Goal: Find contact information: Find contact information

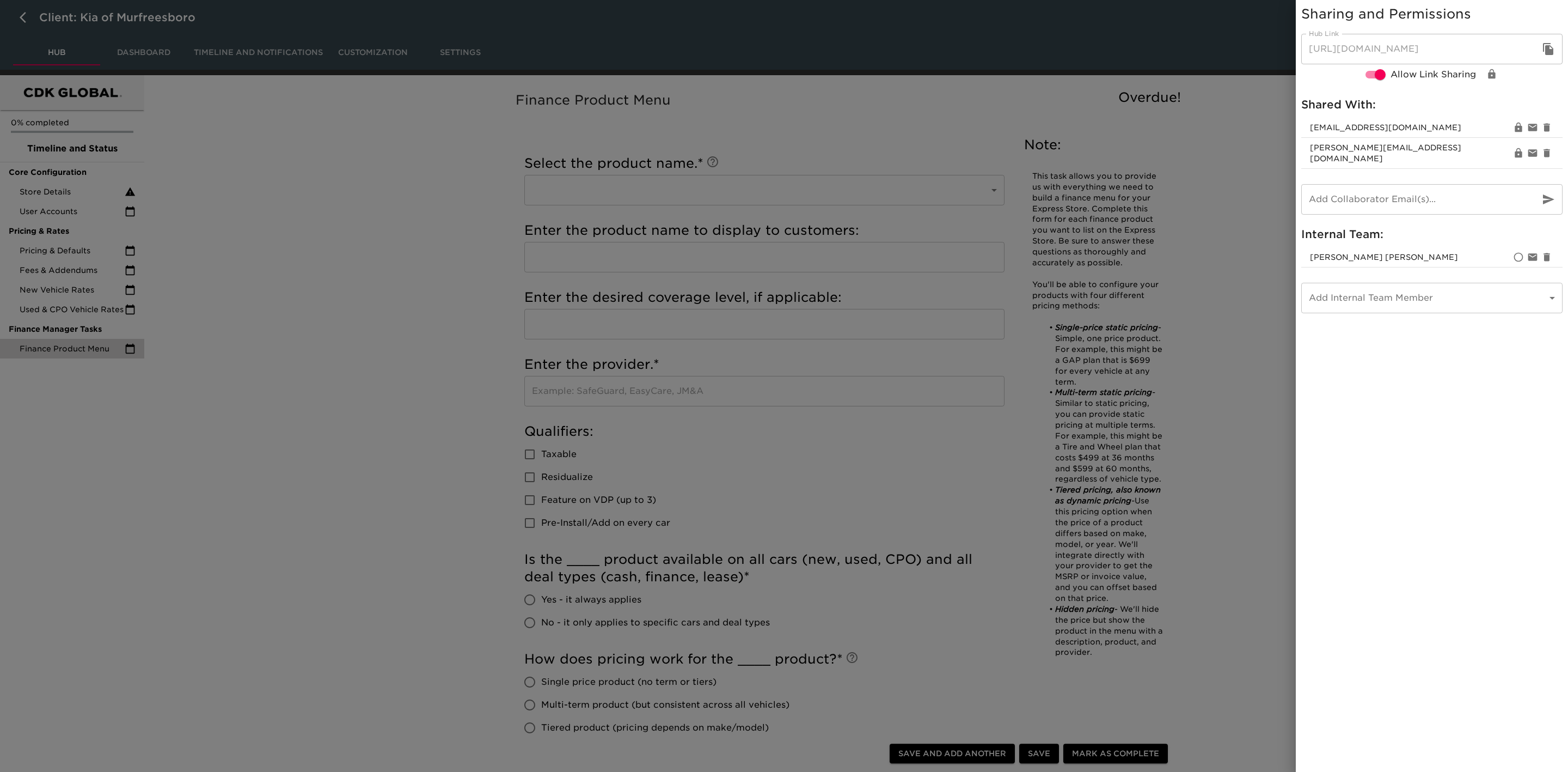
click at [347, 165] on div at bounding box center [784, 386] width 1568 height 772
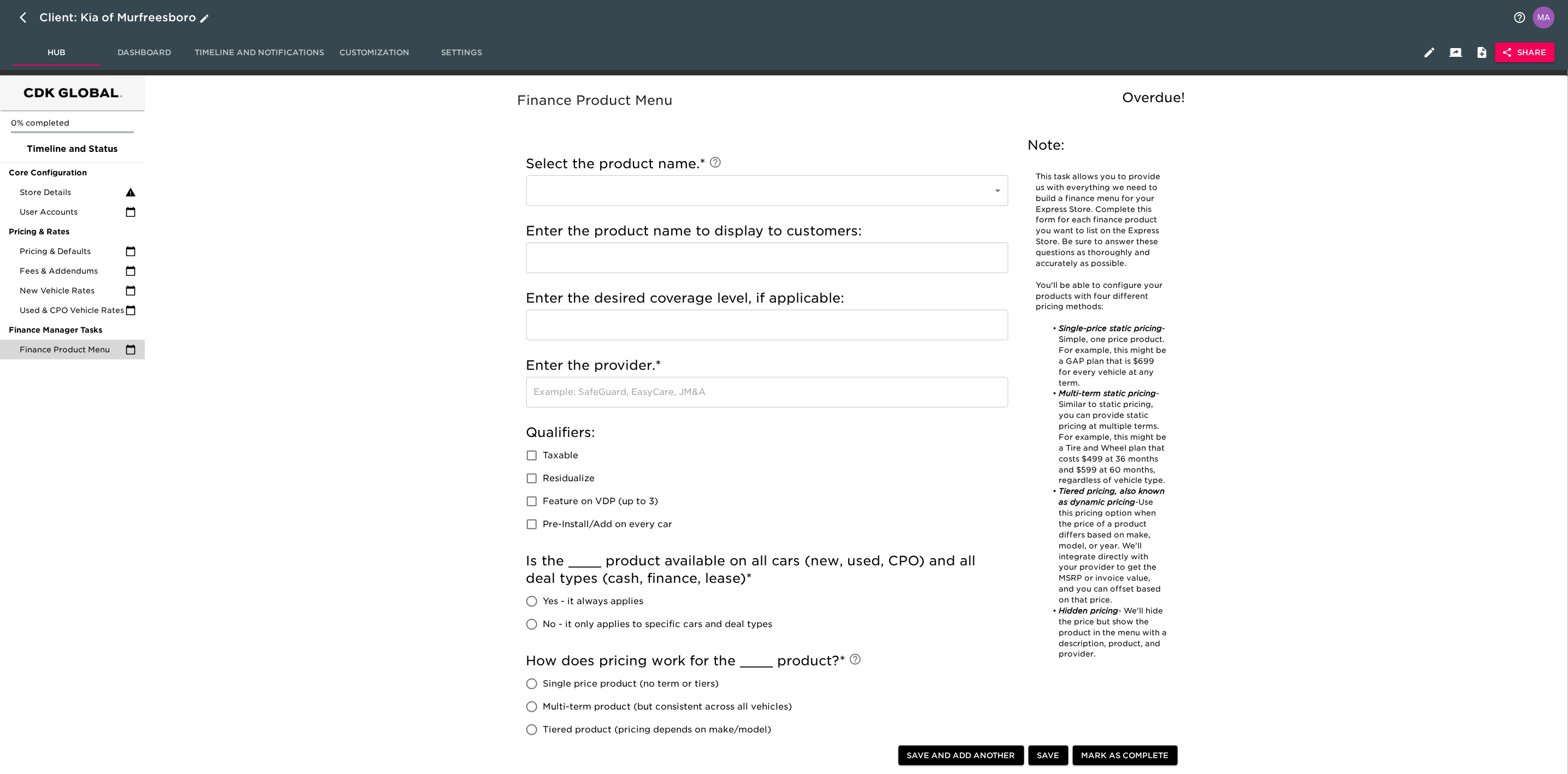
click at [18, 23] on button "button" at bounding box center [26, 18] width 26 height 26
select select "10"
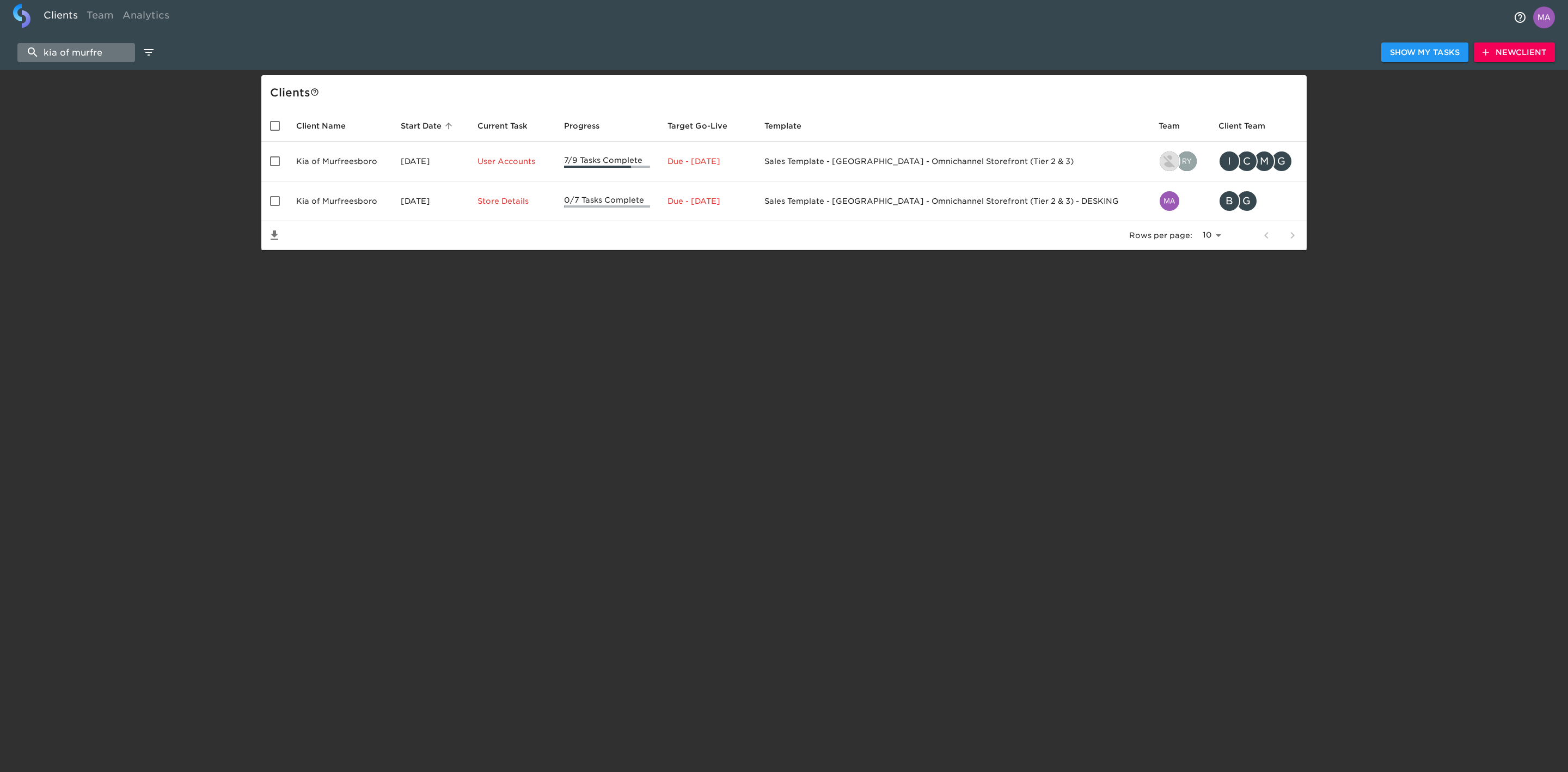
click at [72, 61] on input "kia of murfre" at bounding box center [76, 52] width 117 height 19
click at [84, 47] on input "kia of murfre" at bounding box center [76, 52] width 117 height 19
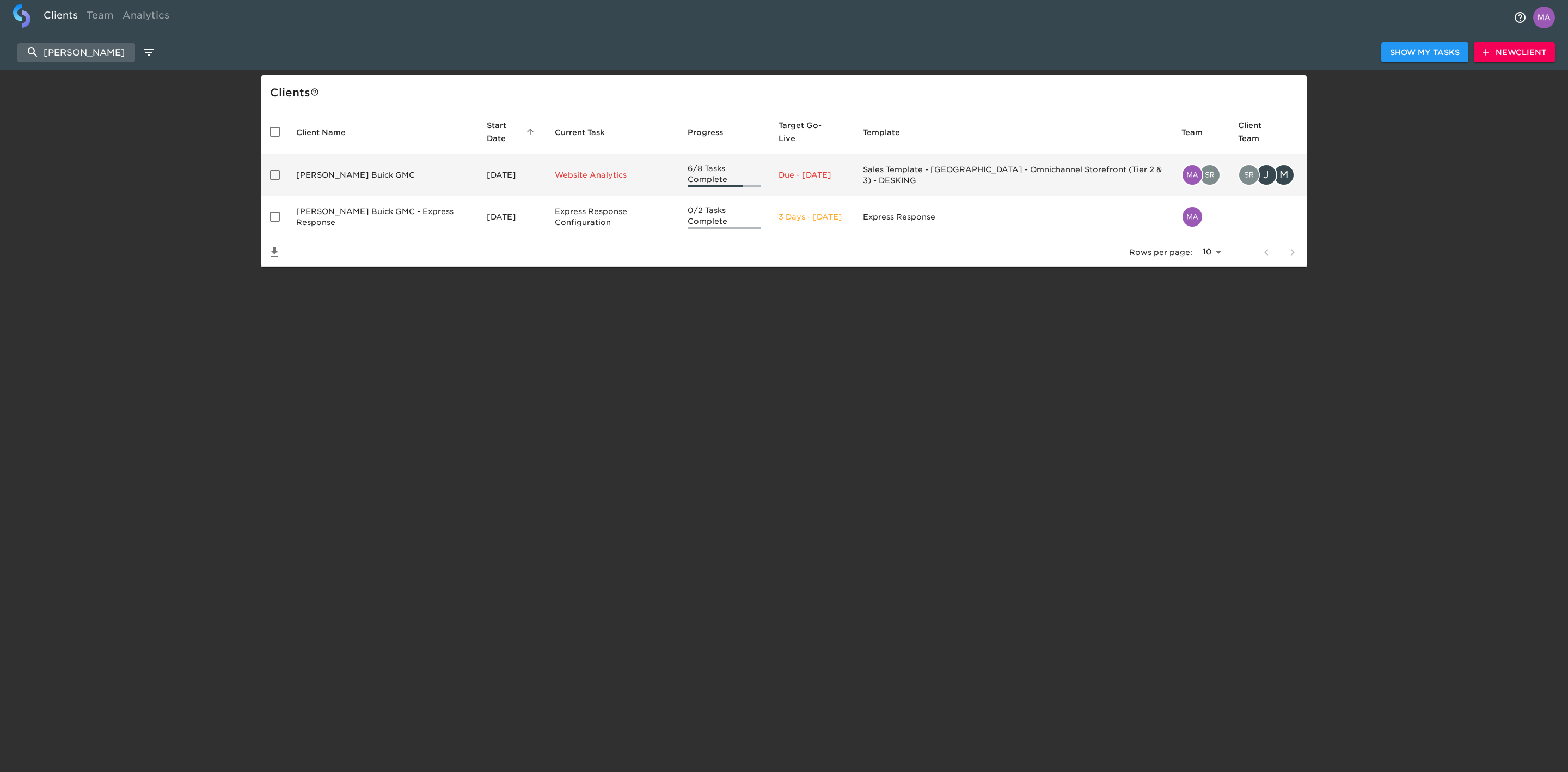
type input "[PERSON_NAME]"
click at [356, 183] on td "[PERSON_NAME] Buick GMC" at bounding box center [383, 175] width 190 height 42
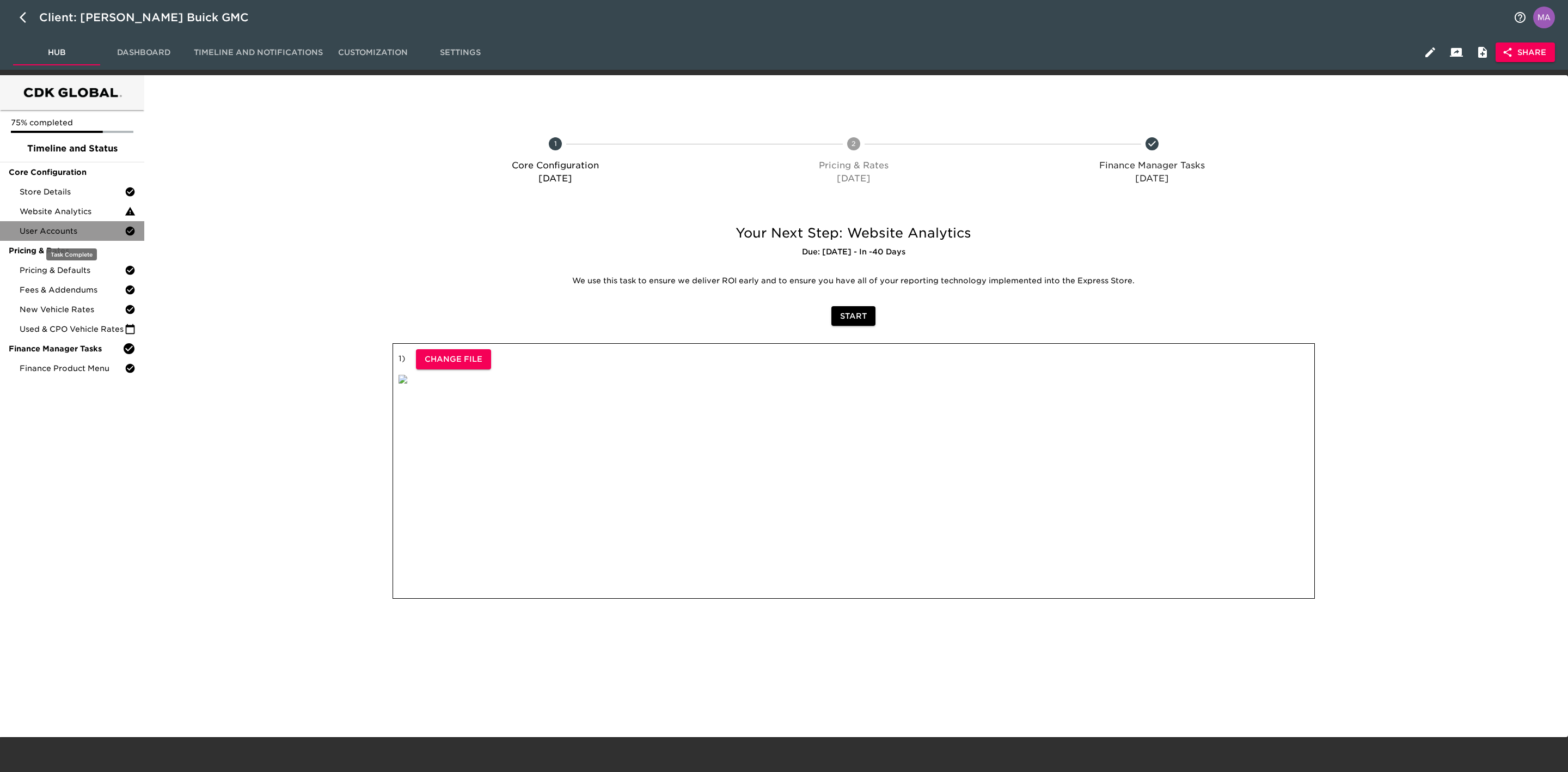
click at [92, 207] on span "User Accounts" at bounding box center [72, 230] width 105 height 11
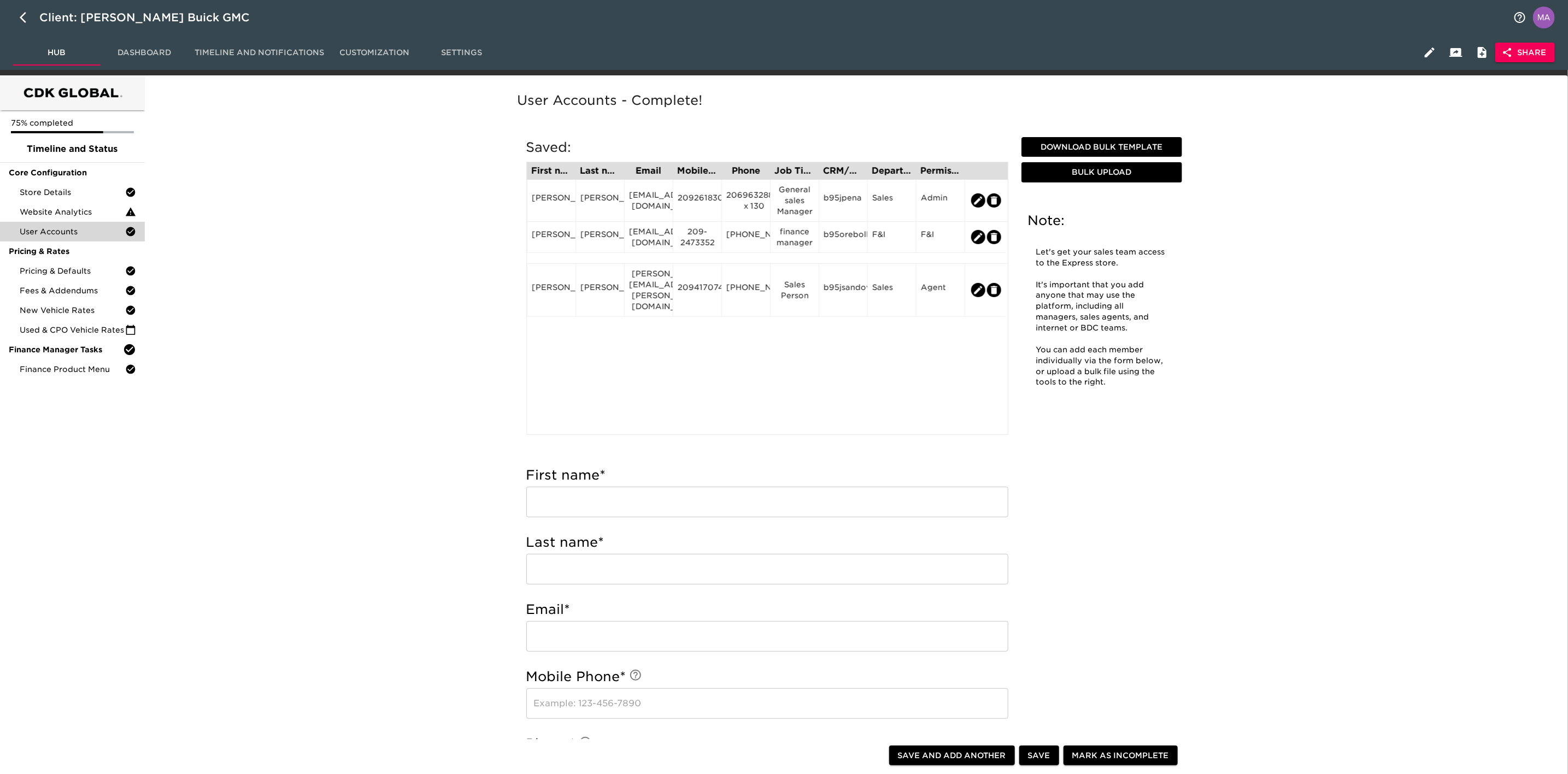
click at [314, 208] on div "User Accounts - Complete! Note: Let's get your sales team access to the Express…" at bounding box center [854, 777] width 1415 height 1390
drag, startPoint x: 563, startPoint y: 200, endPoint x: 527, endPoint y: 197, distance: 36.1
click at [527, 197] on div "[PERSON_NAME]" at bounding box center [551, 200] width 49 height 42
copy div "[PERSON_NAME]"
click at [619, 207] on div "[EMAIL_ADDRESS][DOMAIN_NAME]" at bounding box center [648, 200] width 39 height 22
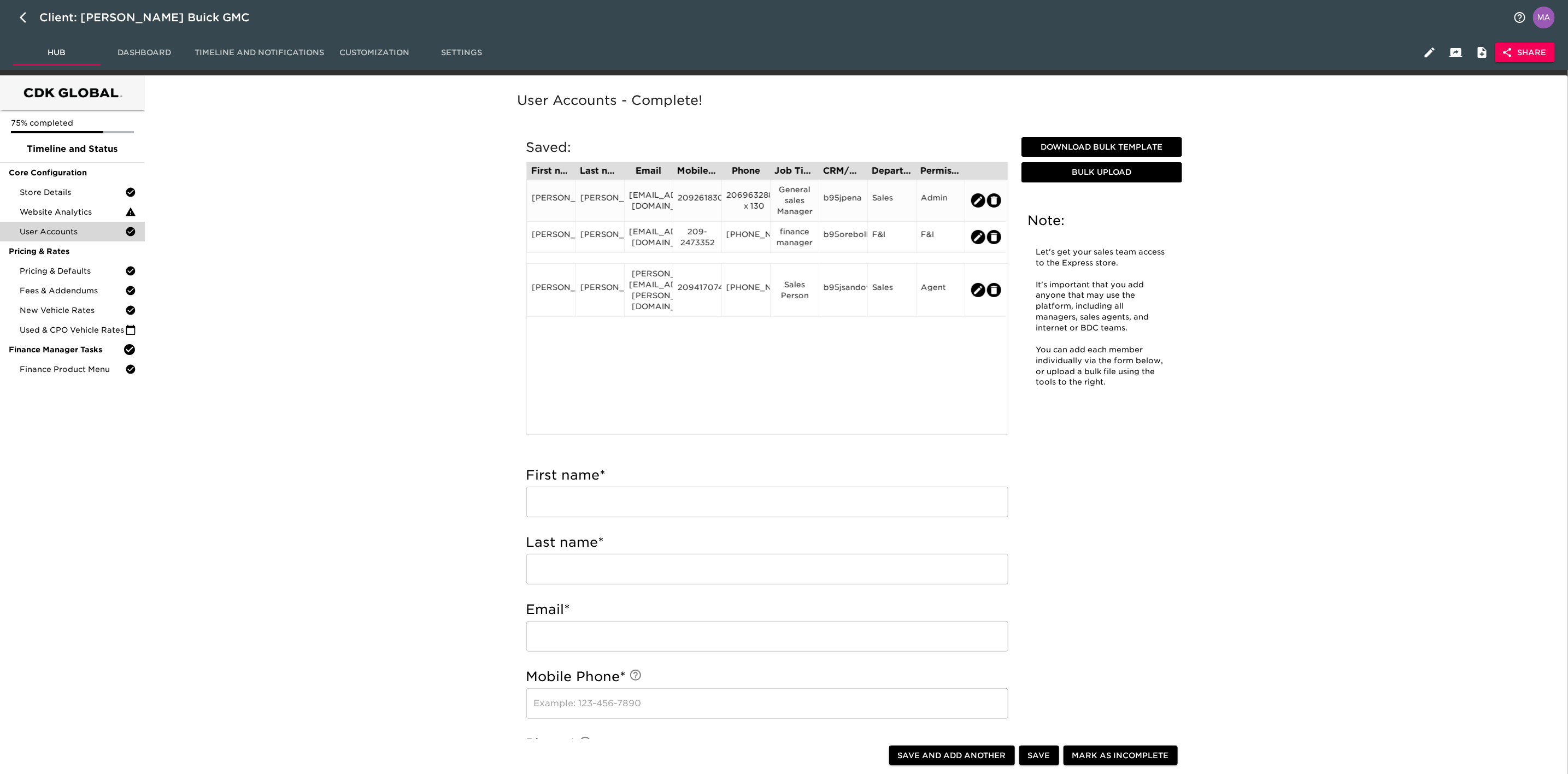
click at [619, 200] on div "[EMAIL_ADDRESS][DOMAIN_NAME]" at bounding box center [648, 200] width 39 height 22
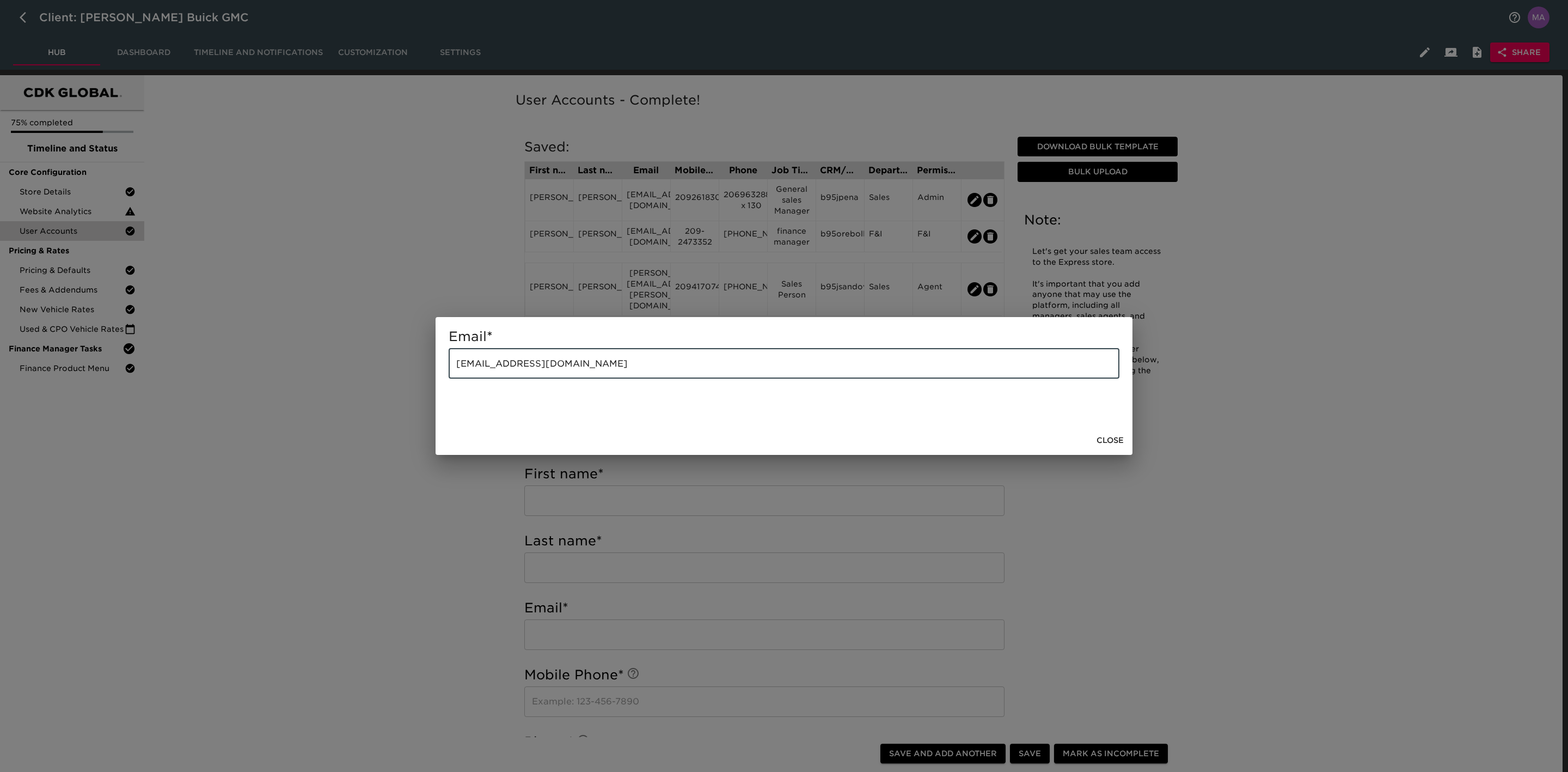
drag, startPoint x: 587, startPoint y: 371, endPoint x: 310, endPoint y: 327, distance: 280.5
click at [310, 207] on div "Email * [EMAIL_ADDRESS][DOMAIN_NAME] ​ Close" at bounding box center [784, 386] width 1568 height 772
click at [617, 207] on span "Close" at bounding box center [1110, 440] width 27 height 14
